Goal: Information Seeking & Learning: Learn about a topic

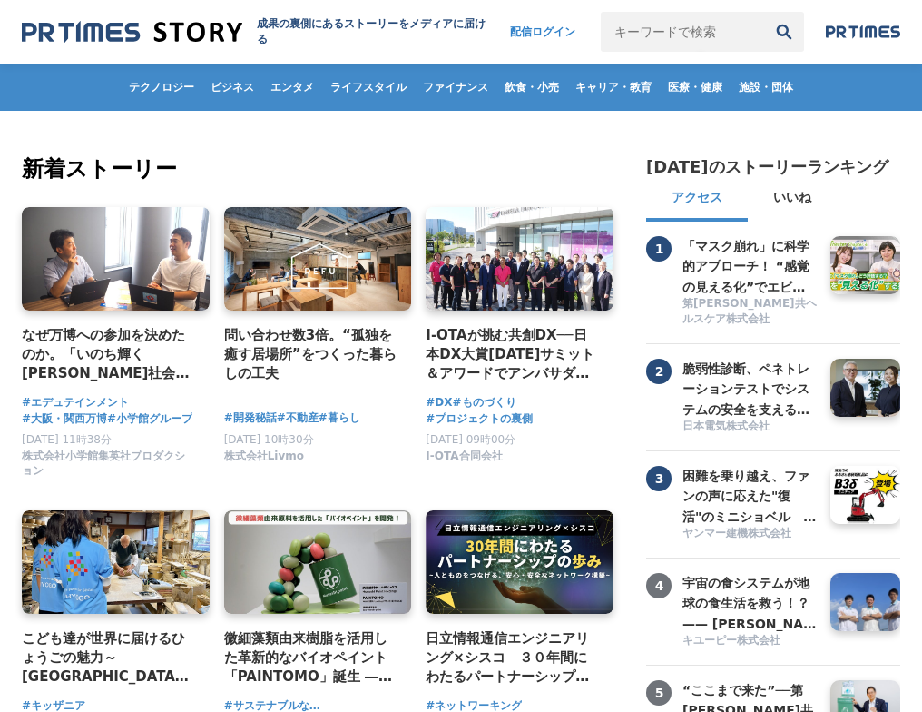
click at [662, 34] on input "キーワードで検索" at bounding box center [682, 32] width 163 height 40
type input "ヤエスパブリック"
click at [784, 32] on button "検索" at bounding box center [784, 32] width 40 height 40
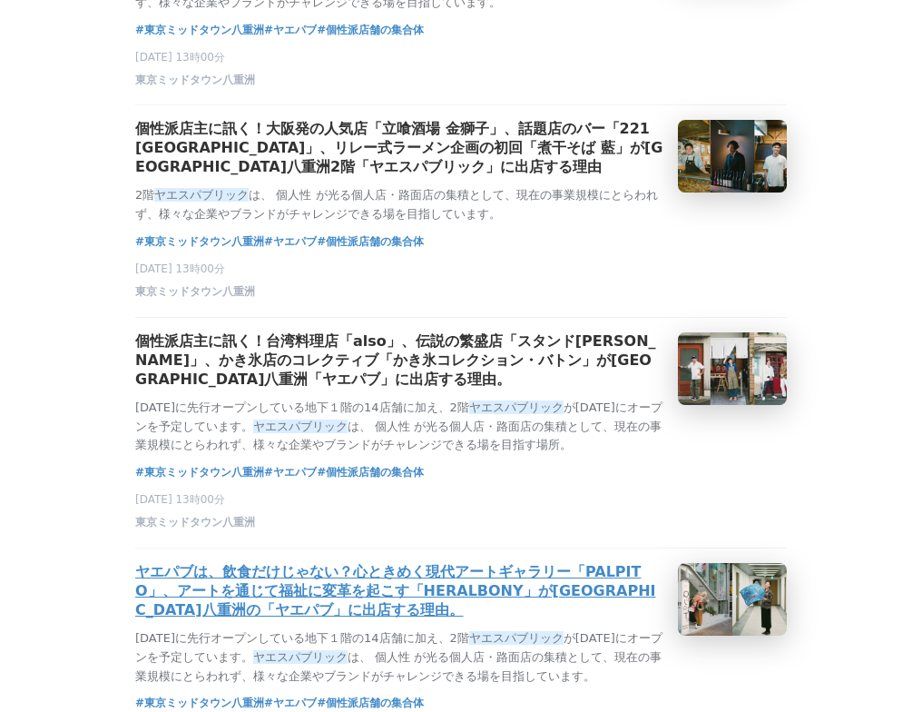
scroll to position [312, 0]
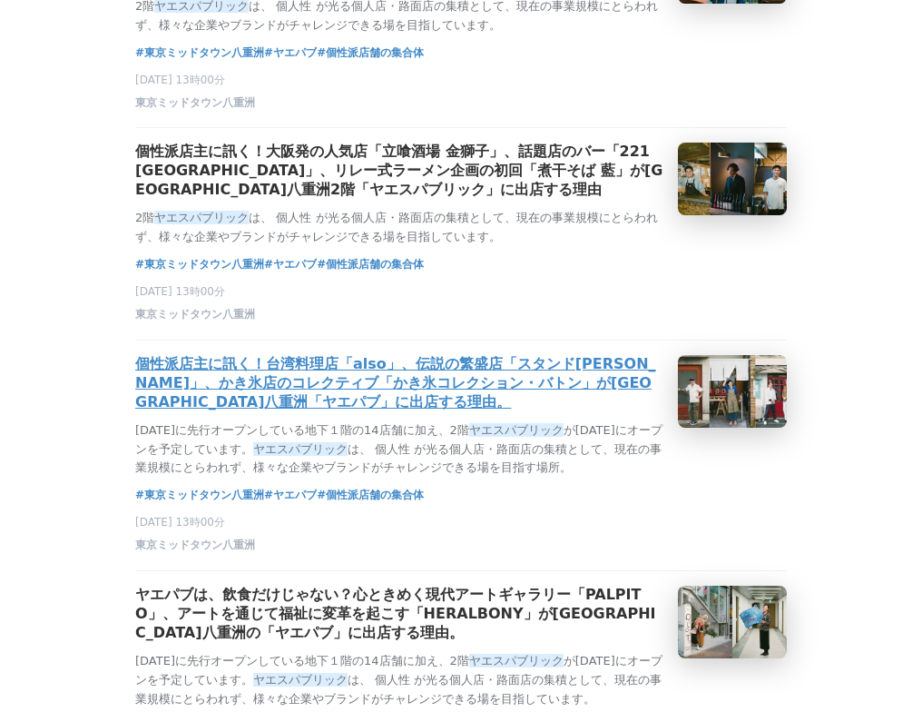
click at [277, 355] on h3 "個性派店主に訊く！台湾料理店「also」、伝説の繁盛店「スタンド[PERSON_NAME]」、かき氷店のコレクティブ「かき氷コレクション・バトン」が[GEOG…" at bounding box center [399, 383] width 528 height 57
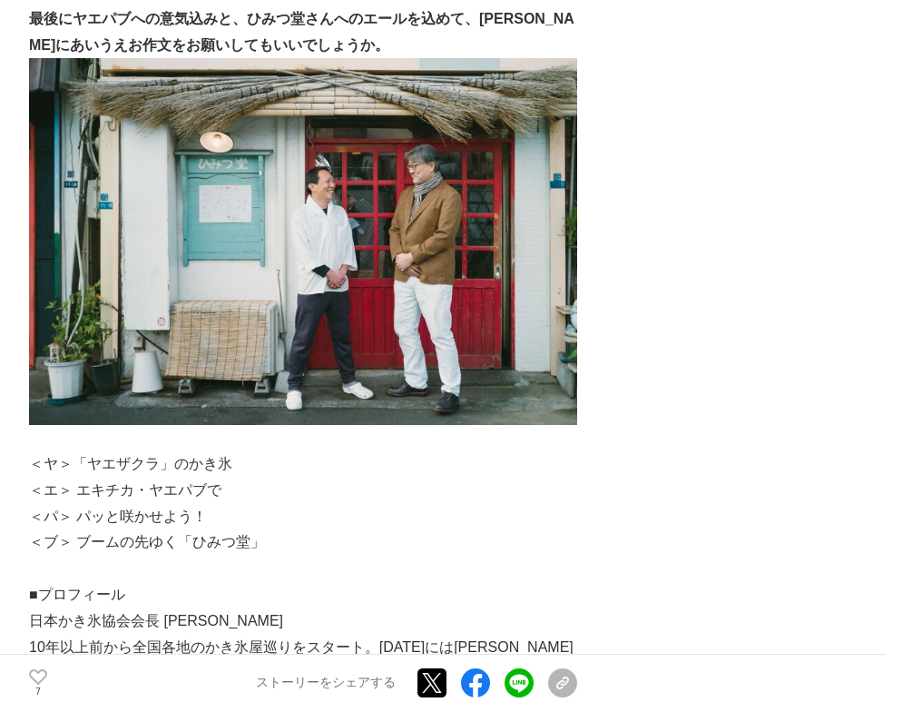
scroll to position [10584, 0]
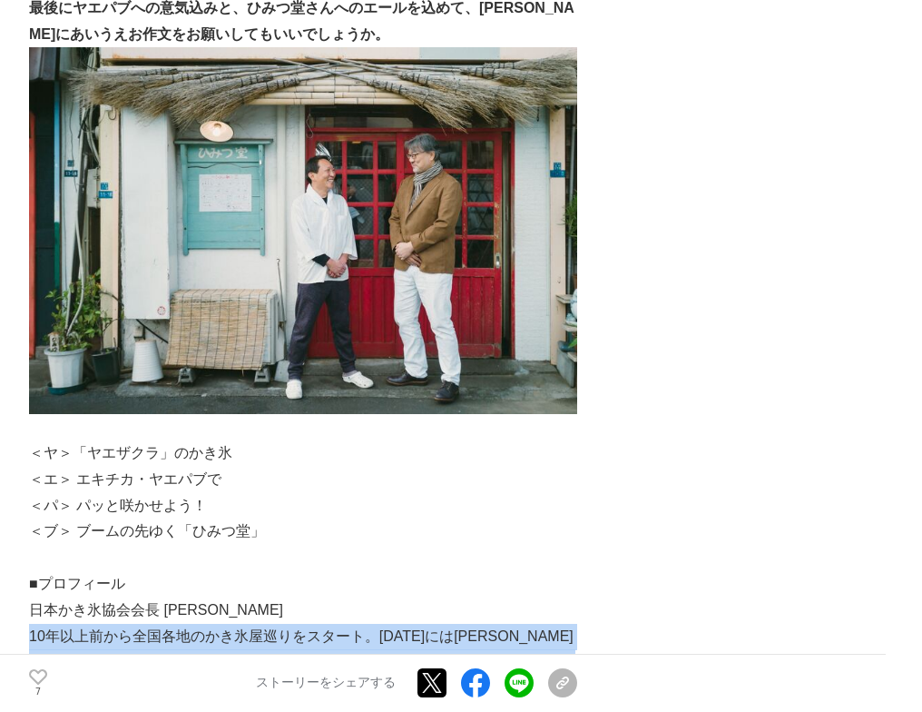
drag, startPoint x: 30, startPoint y: 361, endPoint x: 183, endPoint y: 469, distance: 187.6
click at [183, 624] on p "10年以上前から全国各地のかき氷屋巡りをスタート。[DATE]には[PERSON_NAME]のかき氷イベント「かき氷コレクション」を主宰。[DATE]、[PE…" at bounding box center [303, 689] width 548 height 131
copy p "10年以上前から全国各地のかき氷屋巡りをスタート。[DATE]には[PERSON_NAME]のかき氷イベント「かき氷コレクション」を主宰。[DATE]、[PE…"
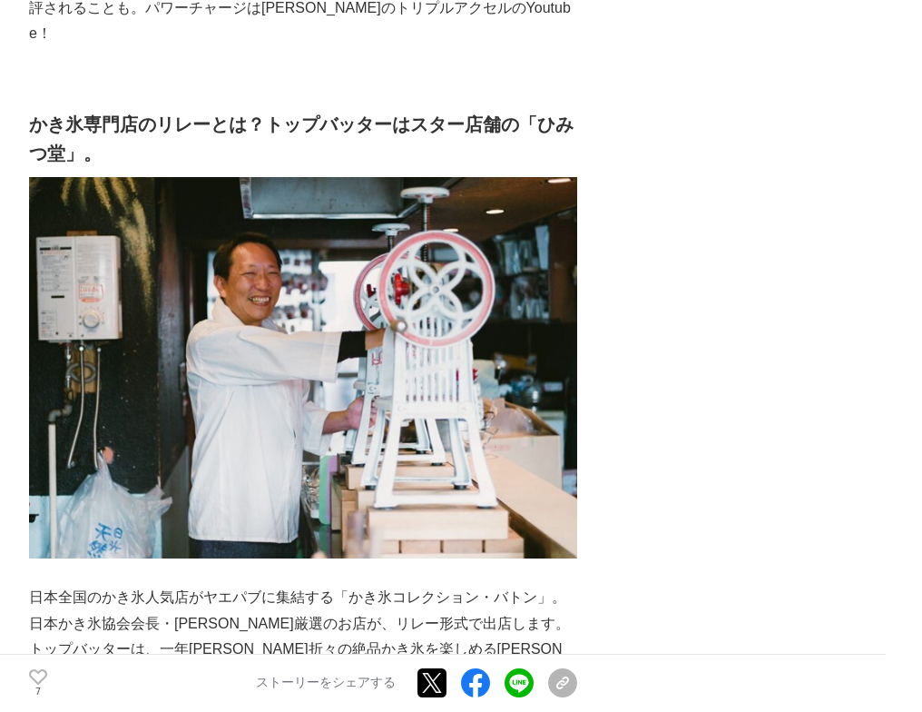
scroll to position [7663, 0]
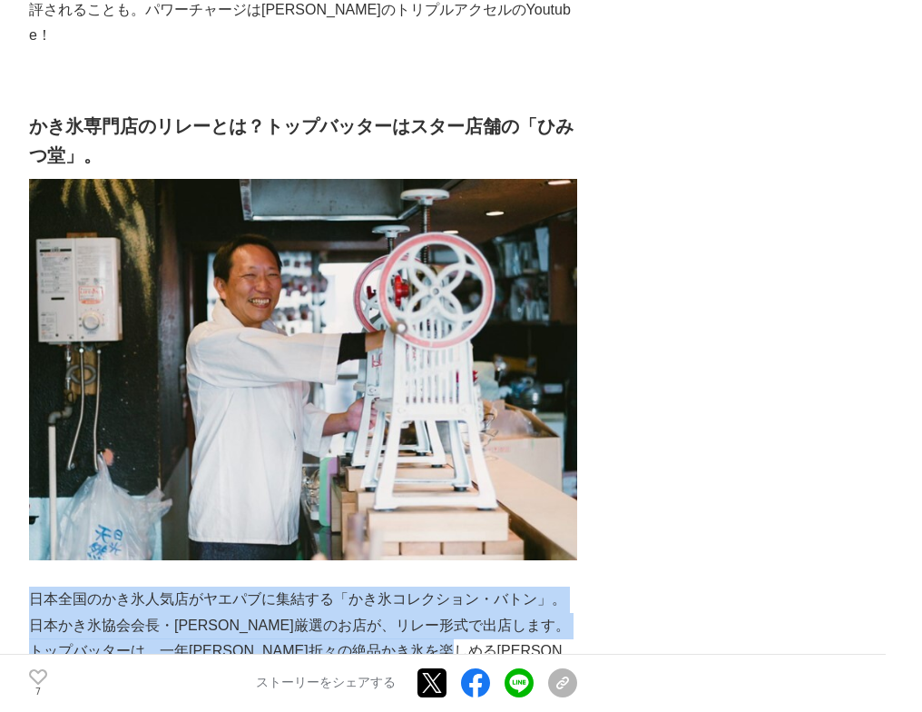
drag, startPoint x: 30, startPoint y: 400, endPoint x: 62, endPoint y: 476, distance: 81.8
click at [62, 586] on p "日本全国のかき氷人気店がヤエパブに集結する「かき氷コレクション・バトン」。日本かき氷協会会長・[PERSON_NAME]厳選のお店が、リレー形式で出店します。…" at bounding box center [303, 651] width 548 height 131
copy p "日本全国のかき氷人気店がヤエパブに集結する「かき氷コレクション・バトン」。日本かき氷協会会長・[PERSON_NAME]厳選のお店が、リレー形式で出店します。…"
